Goal: Task Accomplishment & Management: Manage account settings

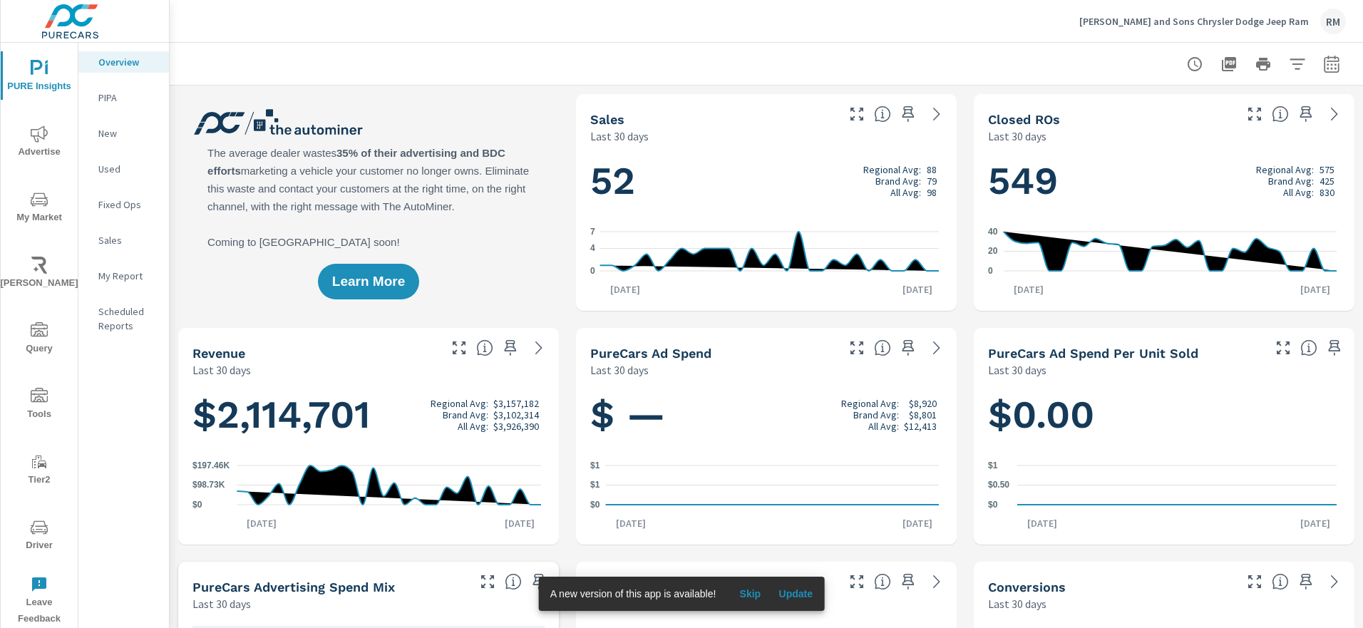
click at [114, 235] on p "Sales" at bounding box center [127, 240] width 59 height 14
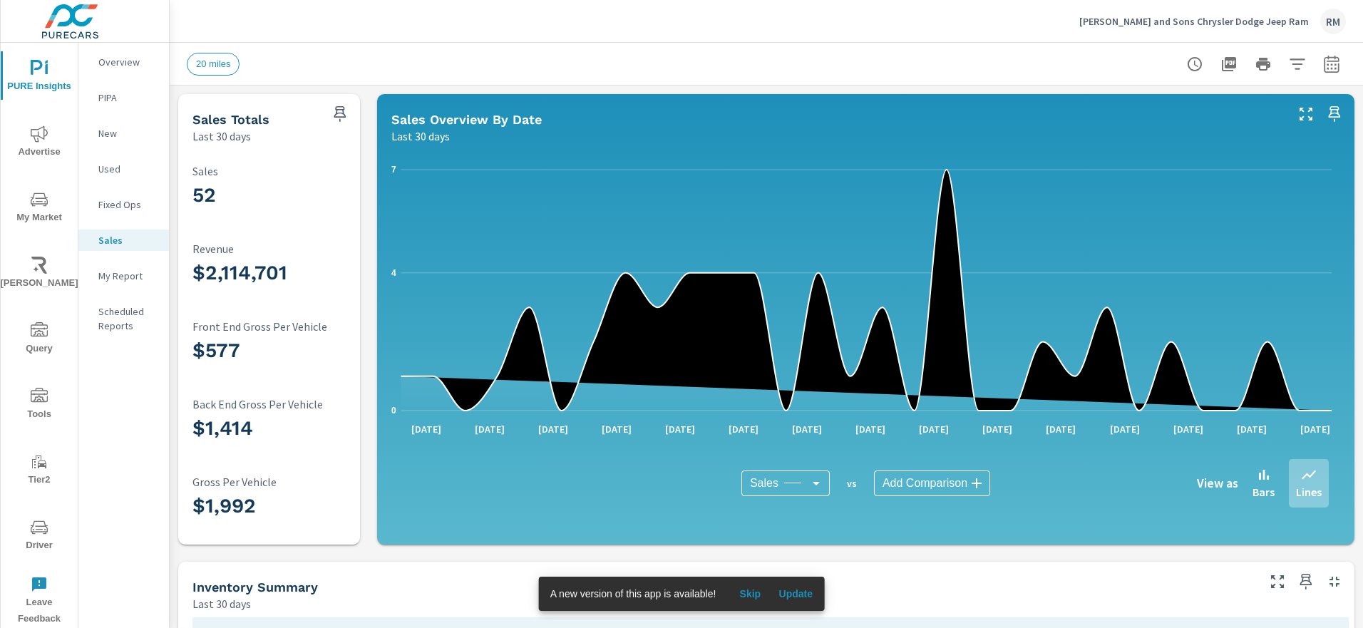
click at [1315, 81] on div "20 miles" at bounding box center [766, 64] width 1159 height 42
click at [1323, 69] on icon "button" at bounding box center [1331, 64] width 17 height 17
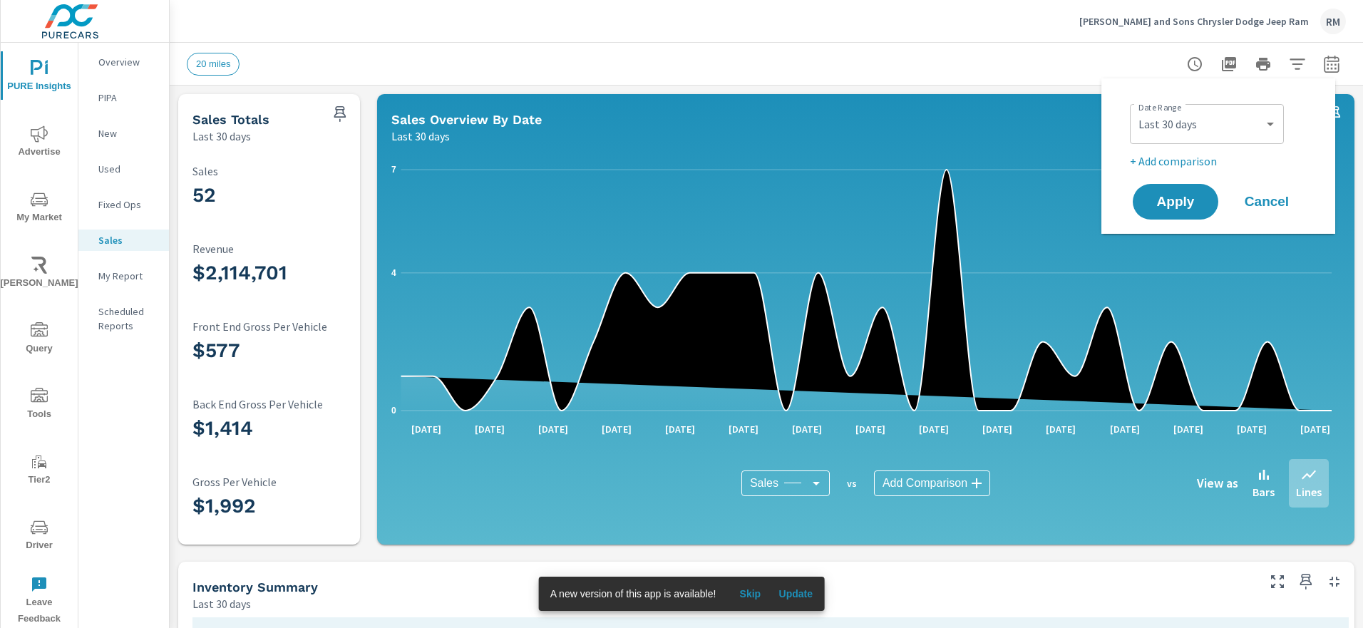
scroll to position [1, 0]
click at [1259, 119] on select "Custom Yesterday Last week Last 7 days Last 14 days Last 30 days Last 45 days L…" at bounding box center [1207, 124] width 143 height 29
select select "Last month"
click at [1191, 208] on span "Apply" at bounding box center [1176, 202] width 58 height 14
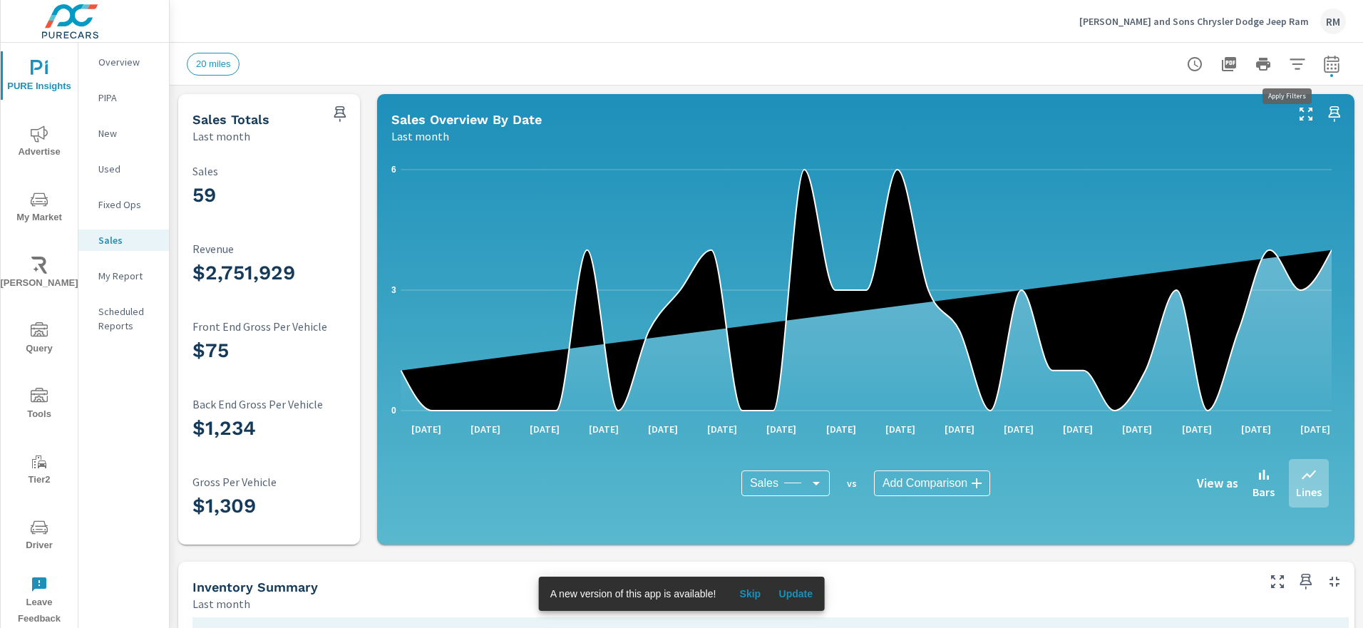
click at [1293, 66] on icon "button" at bounding box center [1297, 64] width 17 height 17
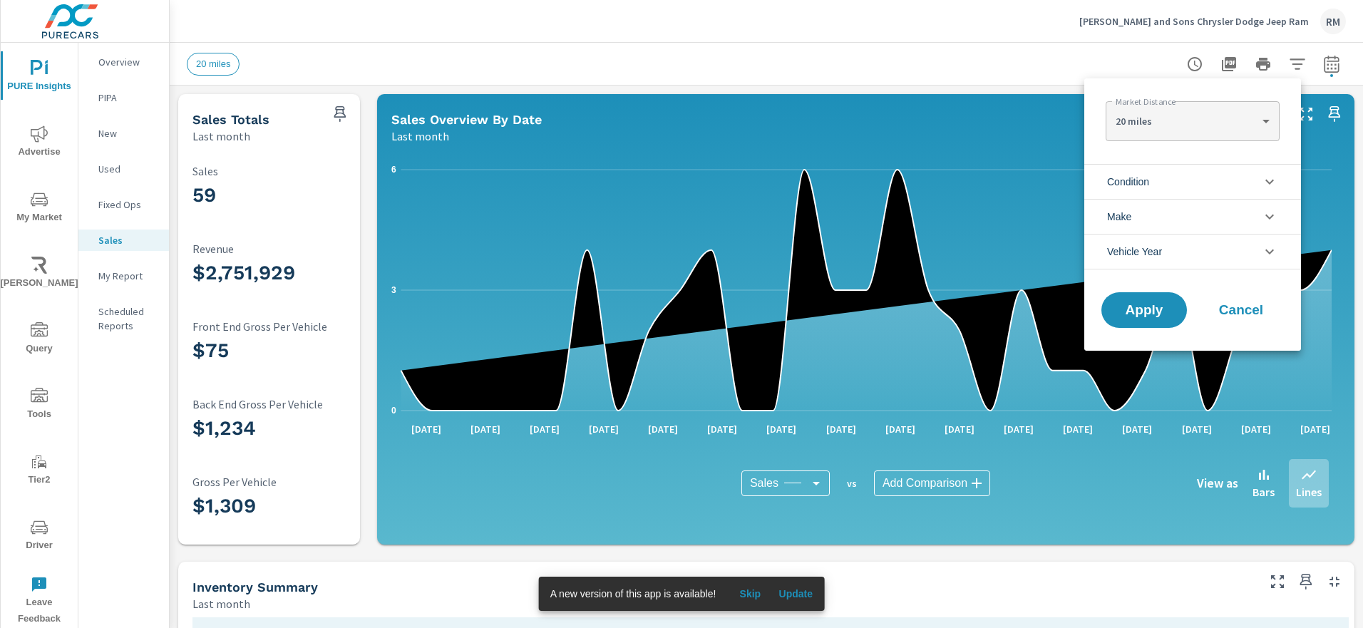
scroll to position [1, 0]
click at [1197, 216] on li "Make" at bounding box center [1192, 216] width 217 height 35
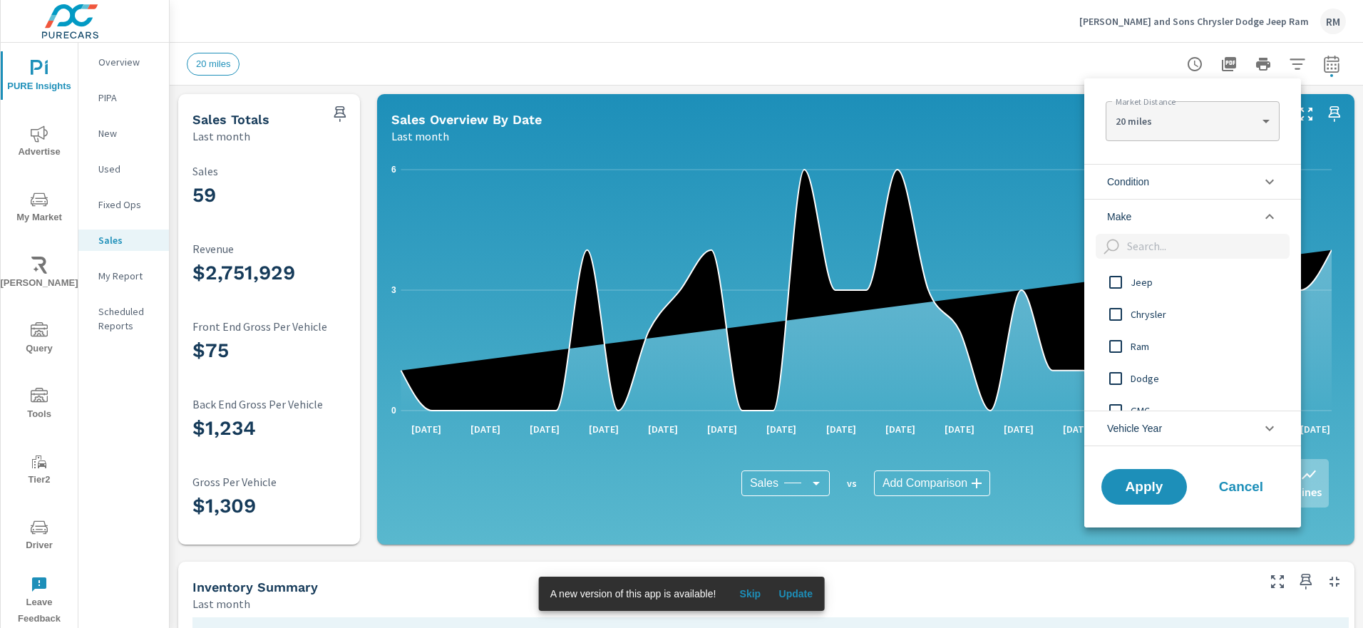
click at [1201, 177] on li "Condition" at bounding box center [1192, 181] width 217 height 35
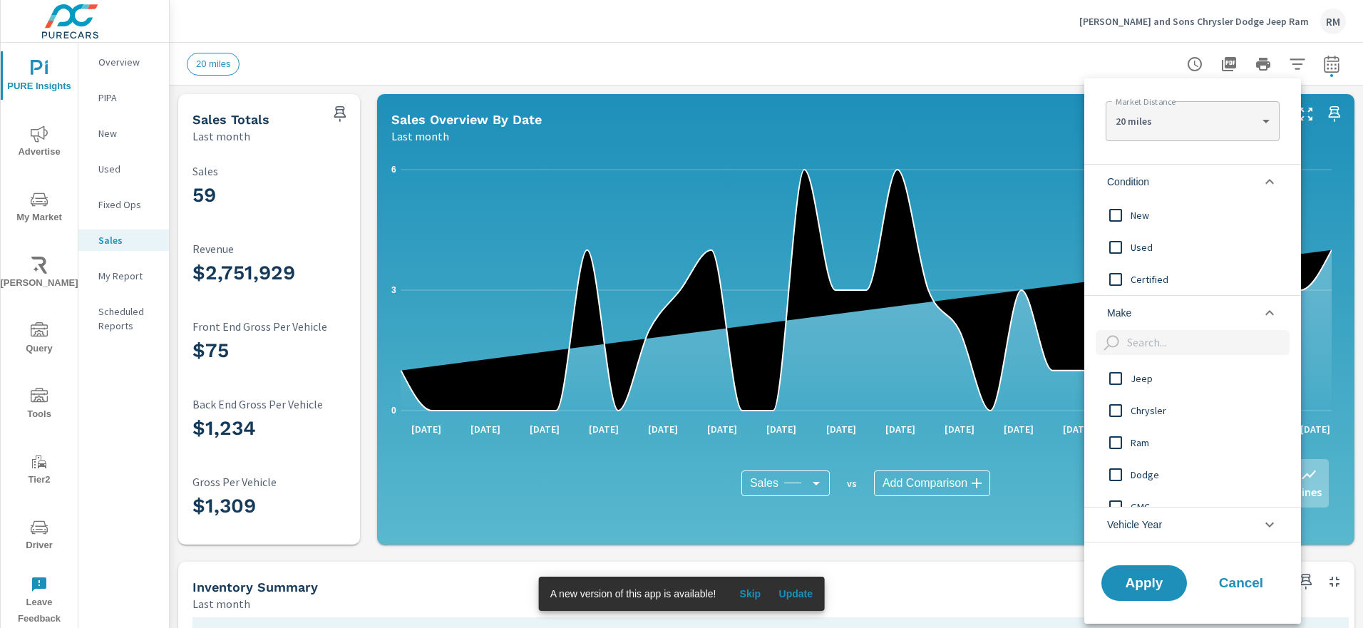
click at [1151, 223] on span "New" at bounding box center [1209, 215] width 156 height 17
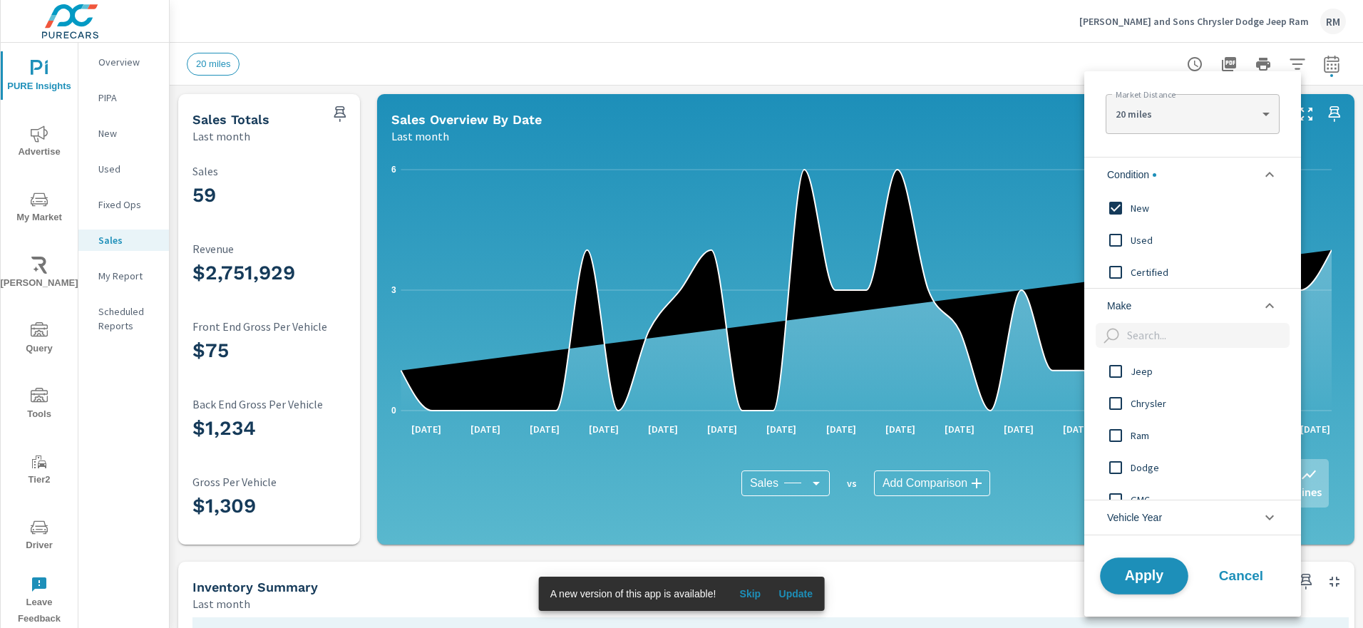
click at [1146, 583] on span "Apply" at bounding box center [1144, 576] width 58 height 14
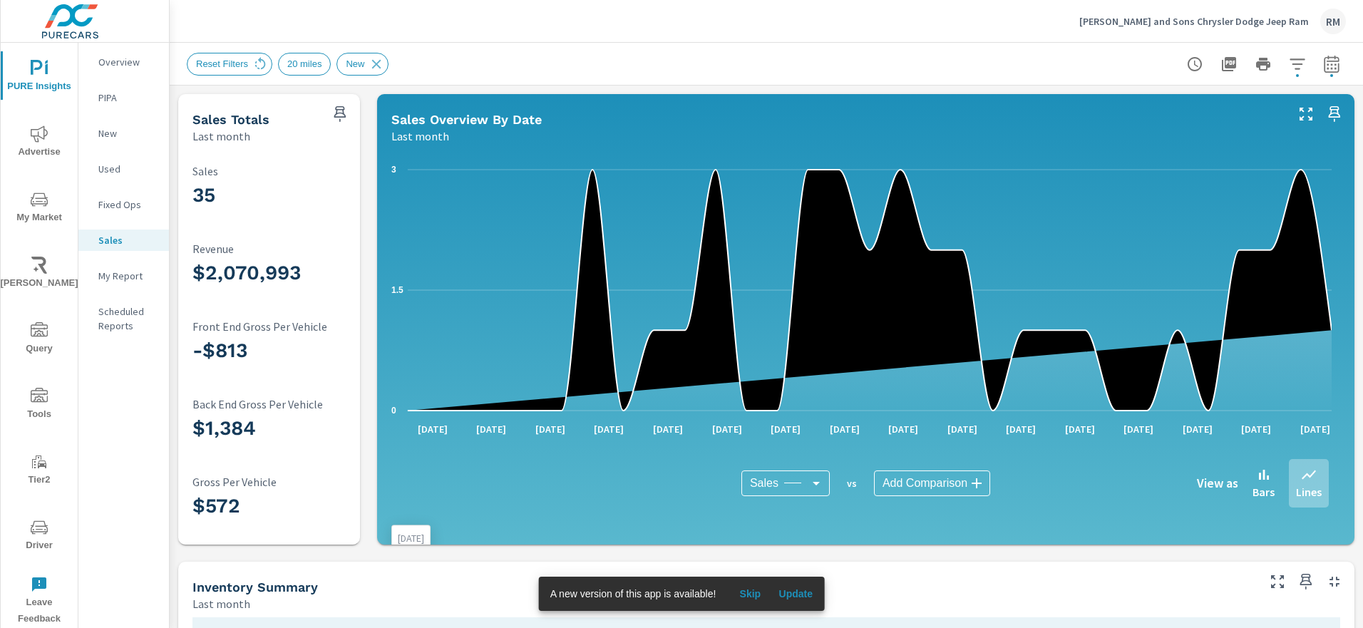
scroll to position [1, 0]
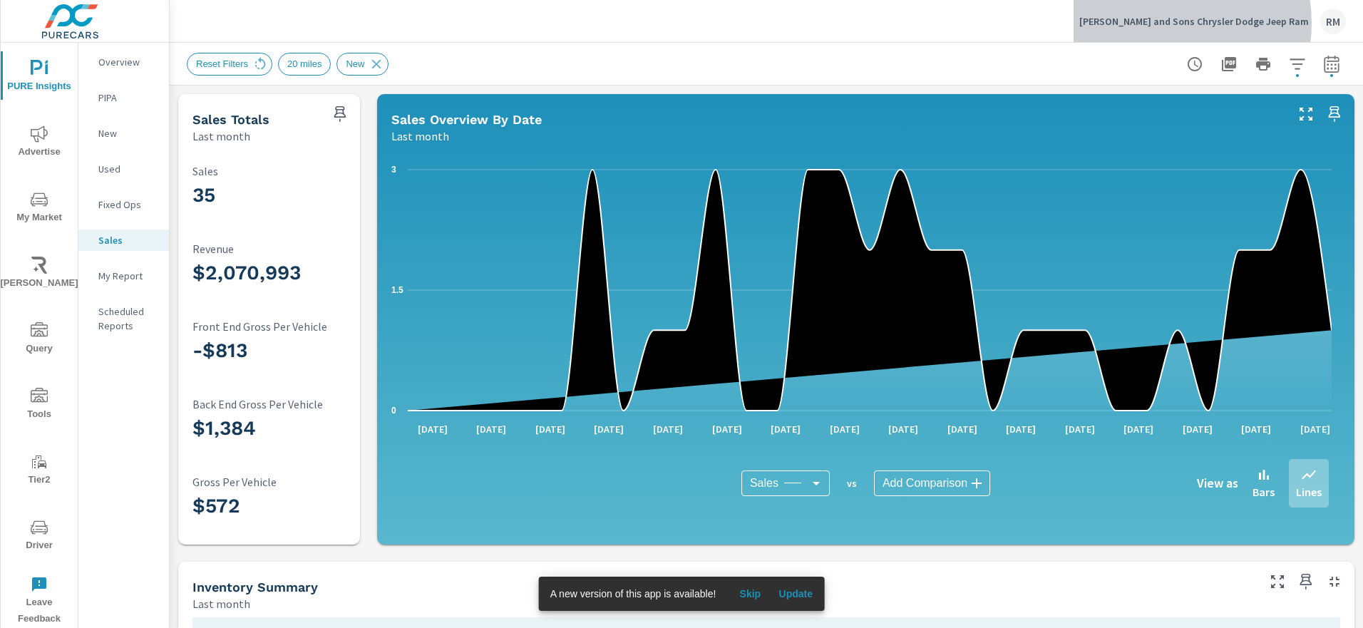
click at [1206, 23] on p "Cassens and Sons Chrysler Dodge Jeep Ram" at bounding box center [1194, 21] width 230 height 13
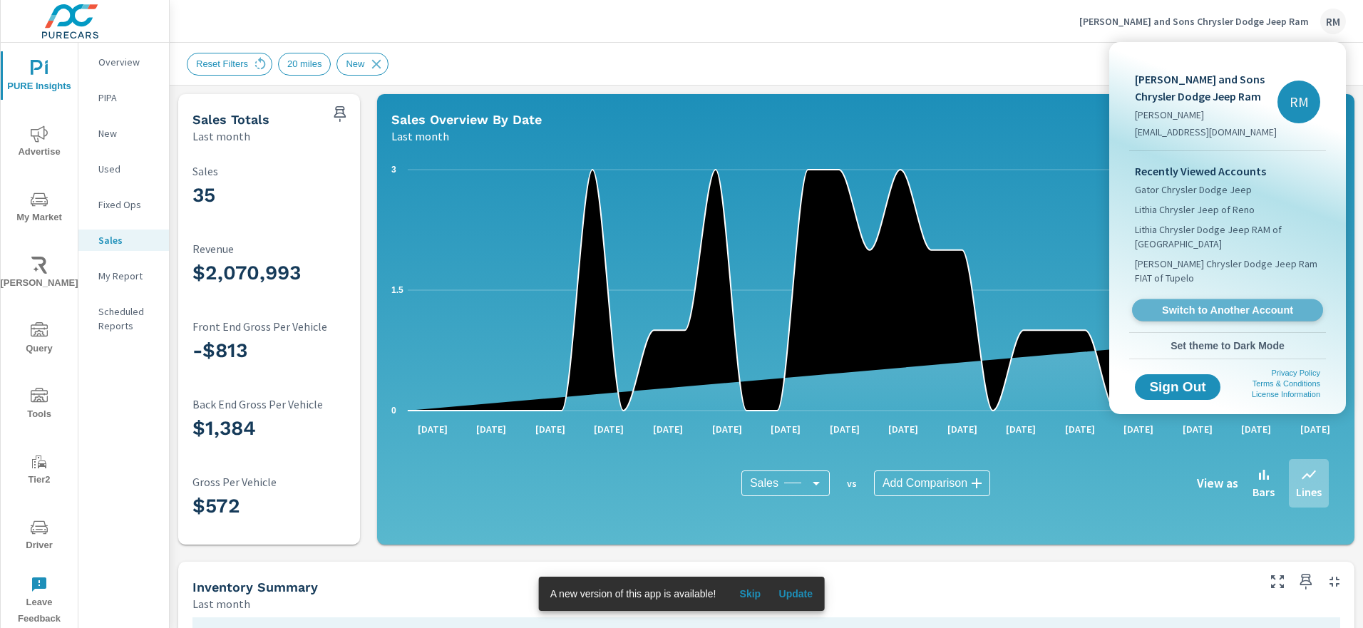
click at [1171, 311] on span "Switch to Another Account" at bounding box center [1227, 311] width 175 height 14
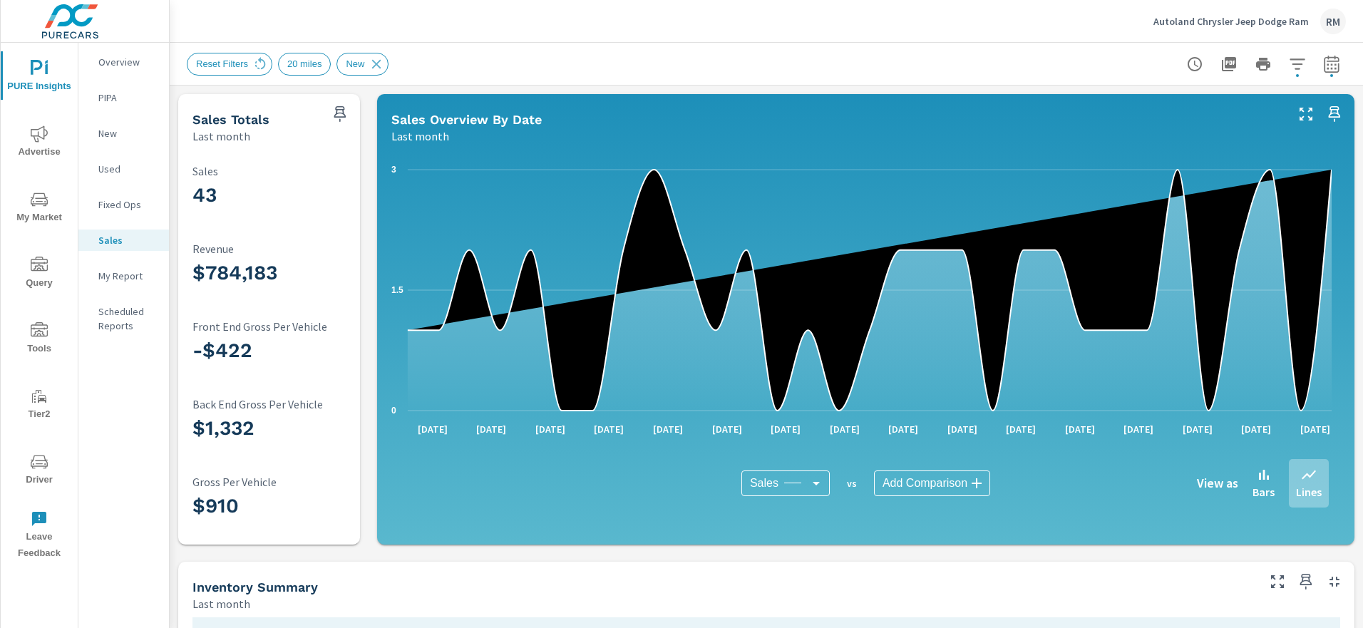
scroll to position [1, 0]
click at [1224, 16] on p "Autoland Chrysler Jeep Dodge Ram" at bounding box center [1231, 21] width 155 height 13
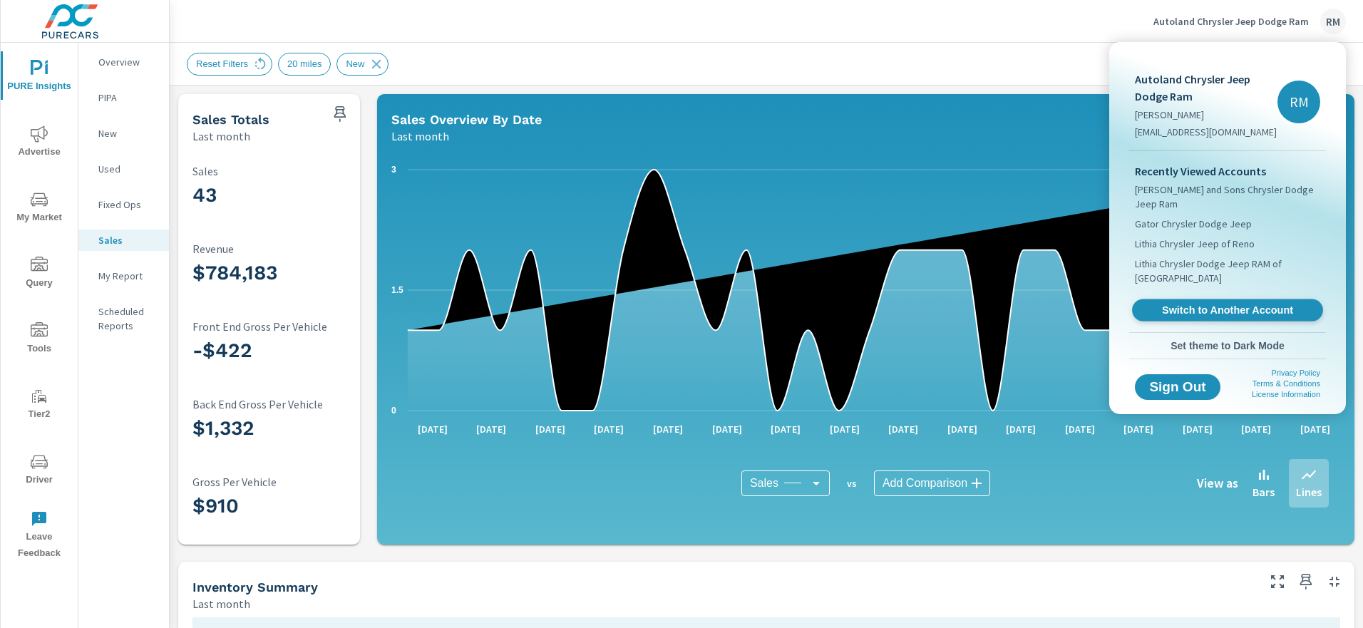
click at [1209, 304] on span "Switch to Another Account" at bounding box center [1227, 311] width 175 height 14
